Goal: Transaction & Acquisition: Purchase product/service

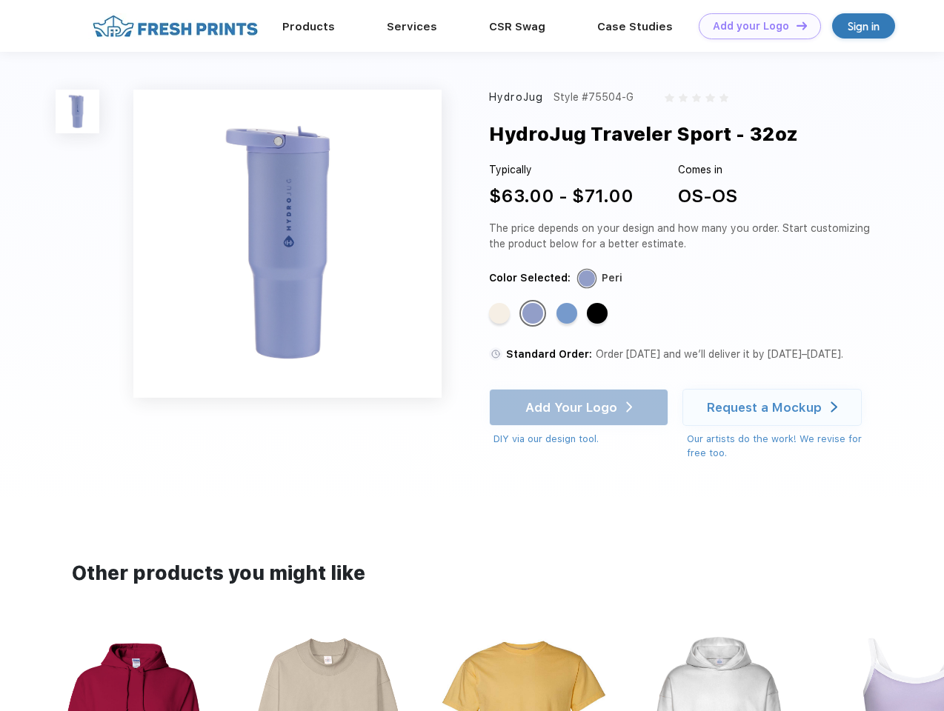
click at [754, 26] on link "Add your Logo Design Tool" at bounding box center [760, 26] width 122 height 26
click at [0, 0] on div "Design Tool" at bounding box center [0, 0] width 0 height 0
click at [795, 25] on link "Add your Logo Design Tool" at bounding box center [760, 26] width 122 height 26
click at [78, 111] on img at bounding box center [78, 112] width 44 height 44
click at [501, 314] on div "Standard Color" at bounding box center [499, 313] width 21 height 21
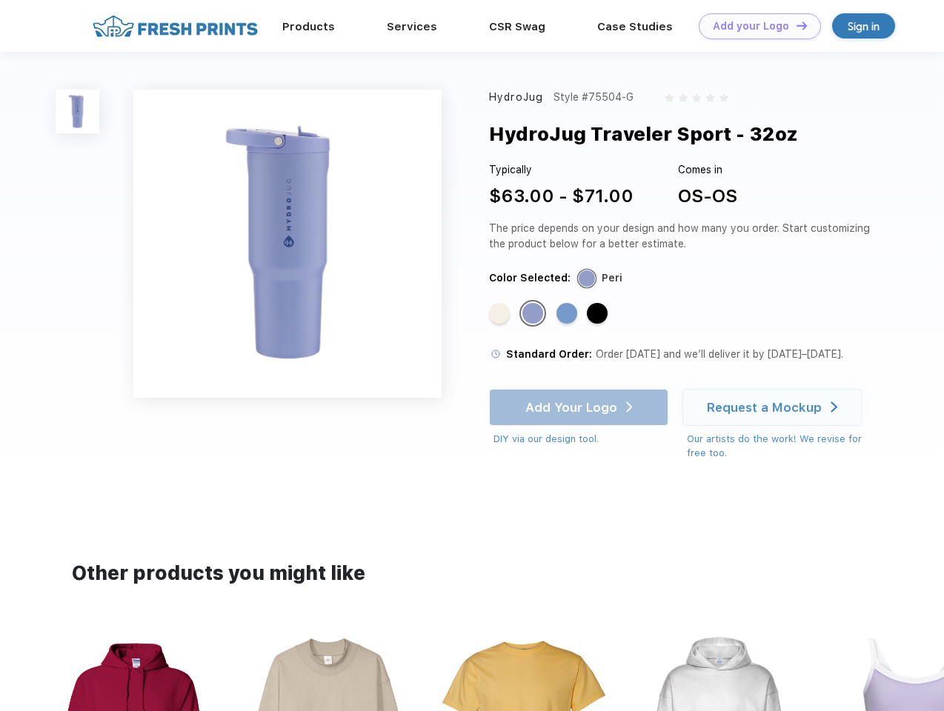
click at [534, 314] on div "Standard Color" at bounding box center [532, 313] width 21 height 21
click at [568, 314] on div "Standard Color" at bounding box center [566, 313] width 21 height 21
click at [599, 314] on div "Standard Color" at bounding box center [597, 313] width 21 height 21
click at [580, 408] on div "Add Your Logo DIY via our design tool. Ah shoot! This product isn't up in our d…" at bounding box center [578, 418] width 179 height 58
click at [774, 408] on div "Request a Mockup" at bounding box center [764, 407] width 115 height 15
